Goal: Task Accomplishment & Management: Complete application form

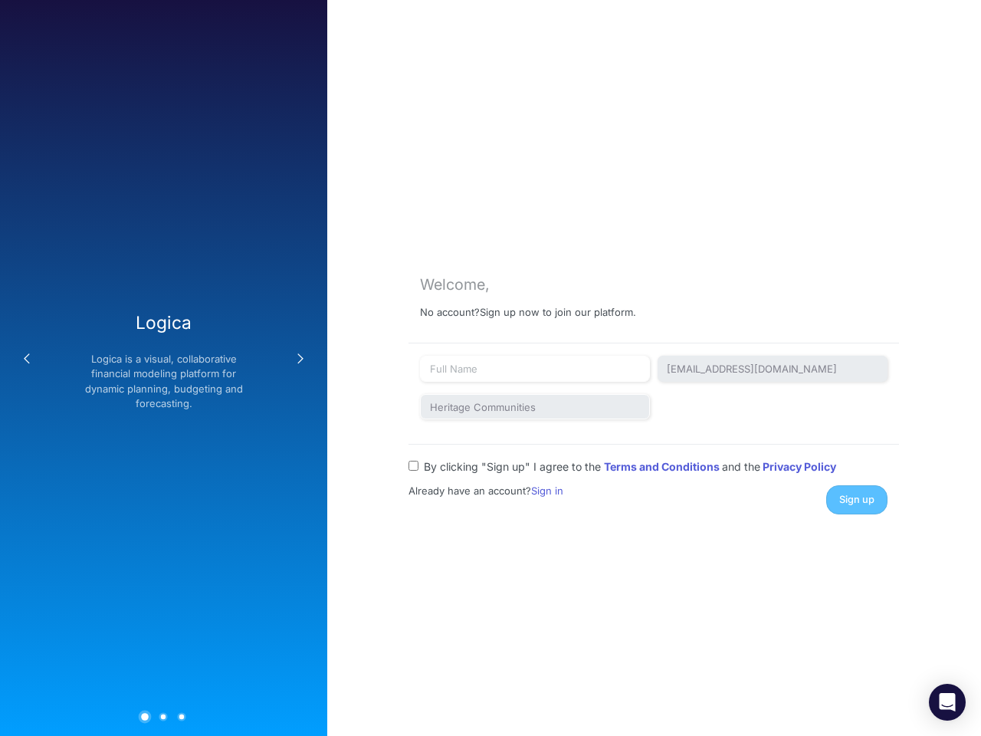
click at [27, 359] on button "Previous" at bounding box center [27, 359] width 31 height 31
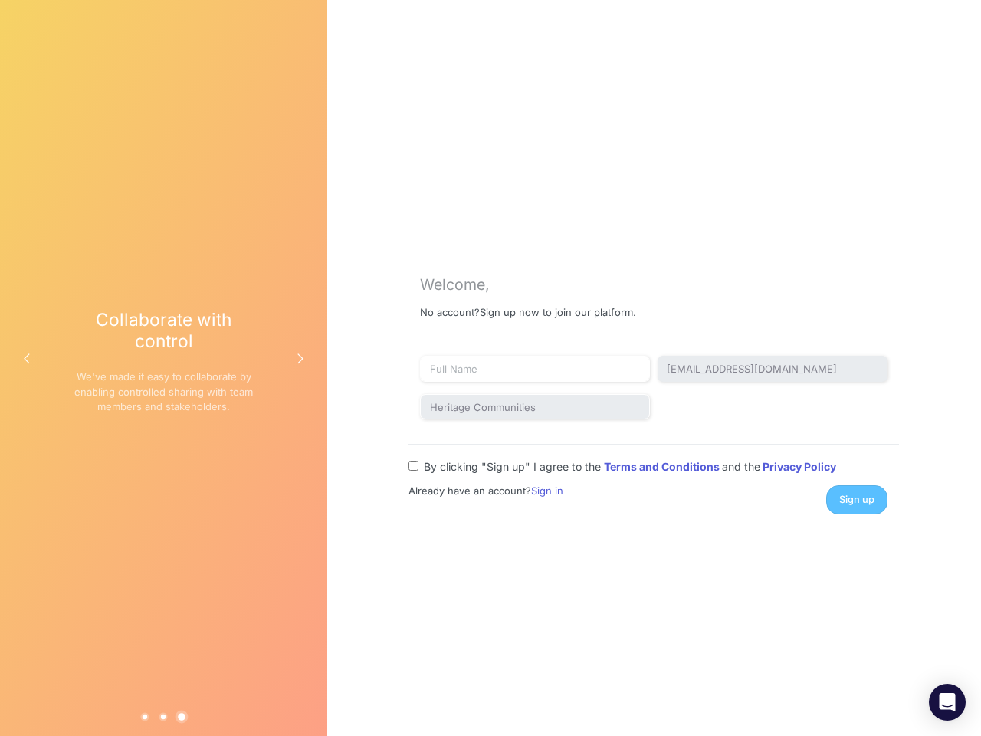
click at [163, 368] on div "Collaborate with control We've made it easy to collaborate by enabling controll…" at bounding box center [164, 367] width 180 height 117
click at [301, 359] on button "Next" at bounding box center [300, 359] width 31 height 31
click at [145, 716] on button "1" at bounding box center [145, 716] width 8 height 8
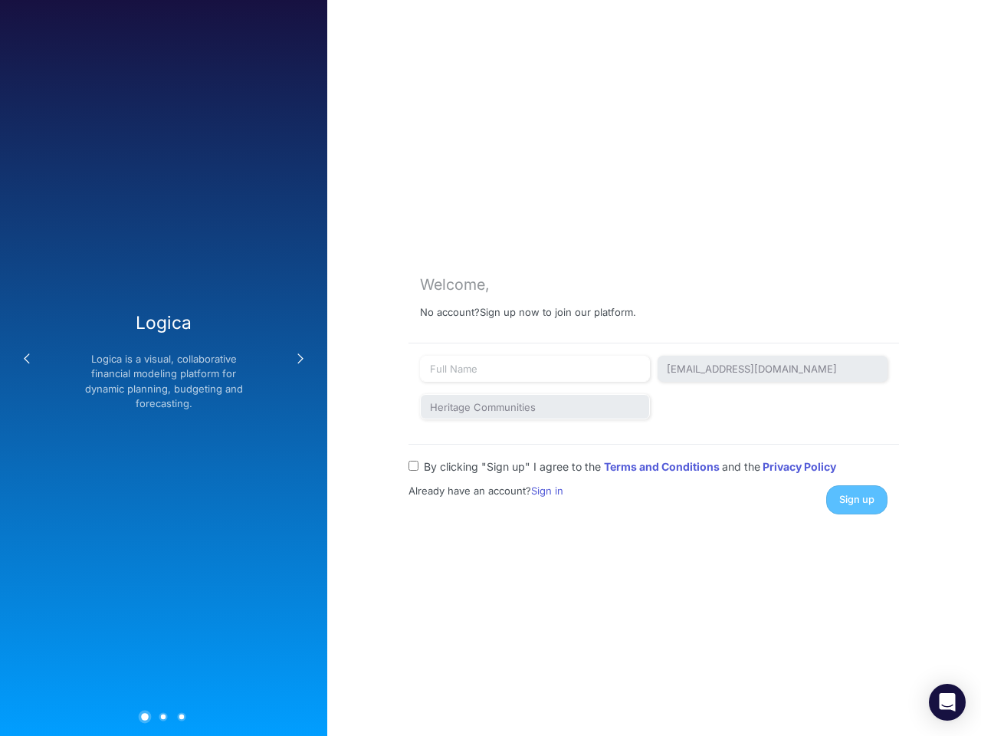
click at [163, 716] on button "2" at bounding box center [163, 716] width 8 height 8
click at [182, 716] on button "3" at bounding box center [182, 716] width 8 height 8
click at [857, 499] on div "Sign up" at bounding box center [775, 499] width 252 height 28
click at [948, 702] on icon "Open Intercom Messenger" at bounding box center [948, 702] width 16 height 18
